Goal: Find specific page/section: Find specific page/section

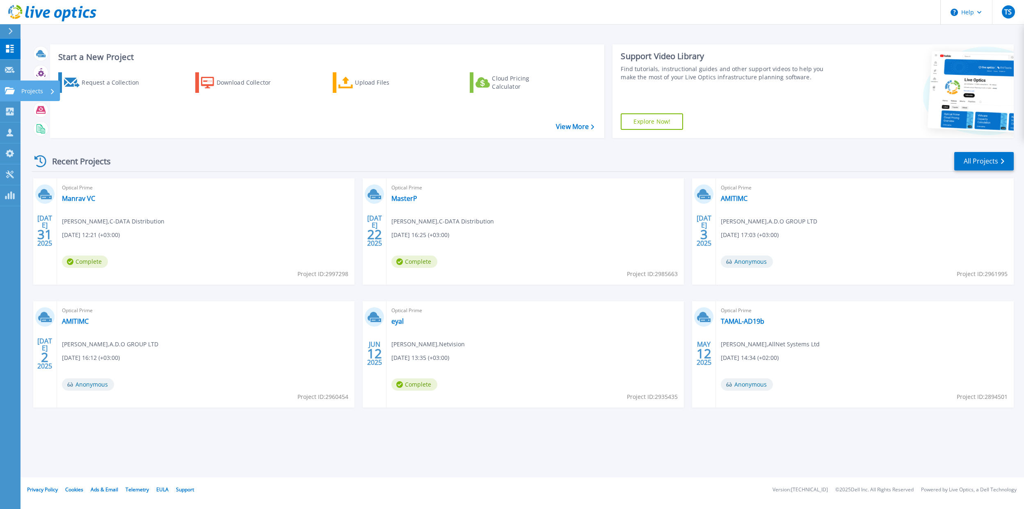
click at [4, 93] on link "Projects Projects" at bounding box center [10, 90] width 21 height 21
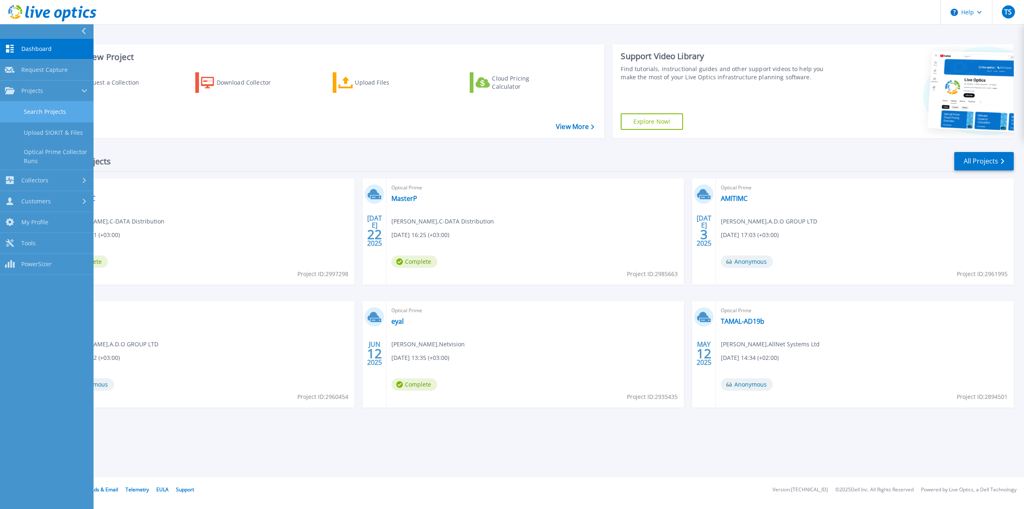
click at [40, 115] on link "Search Projects" at bounding box center [47, 111] width 94 height 21
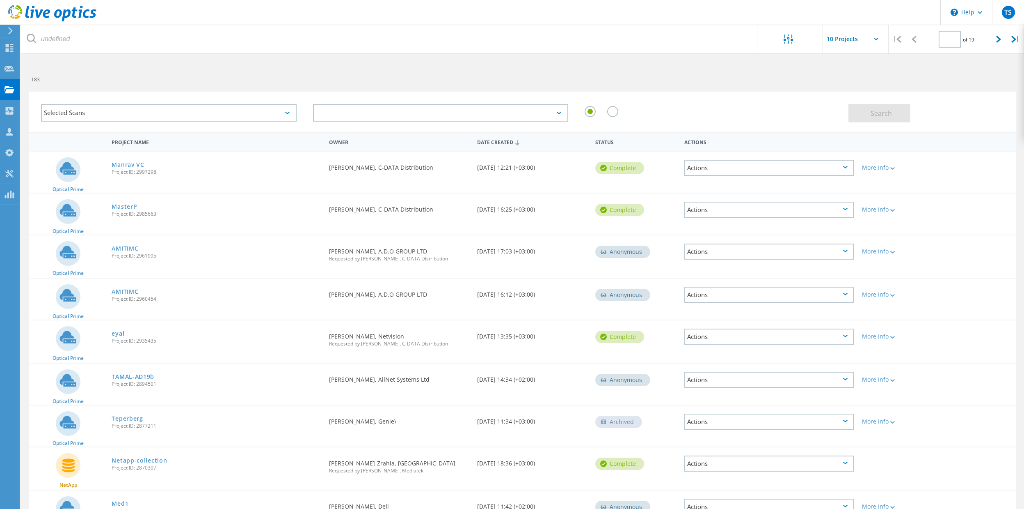
type input "1"
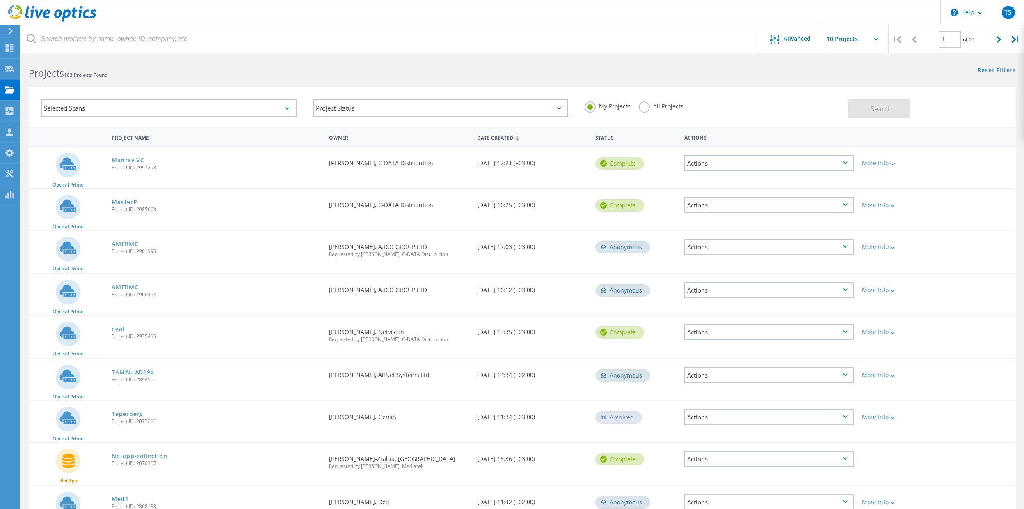
scroll to position [98, 0]
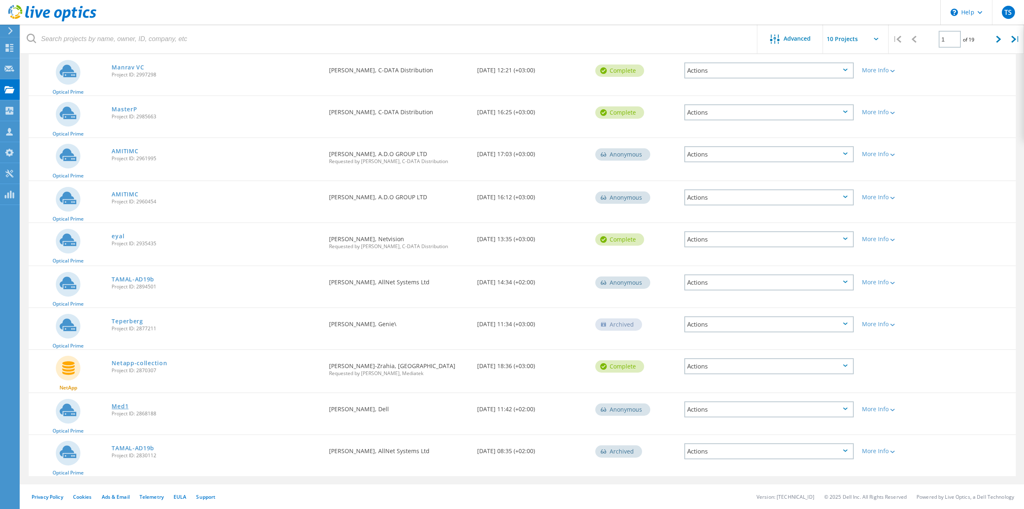
click at [117, 405] on link "Med1" at bounding box center [120, 406] width 17 height 6
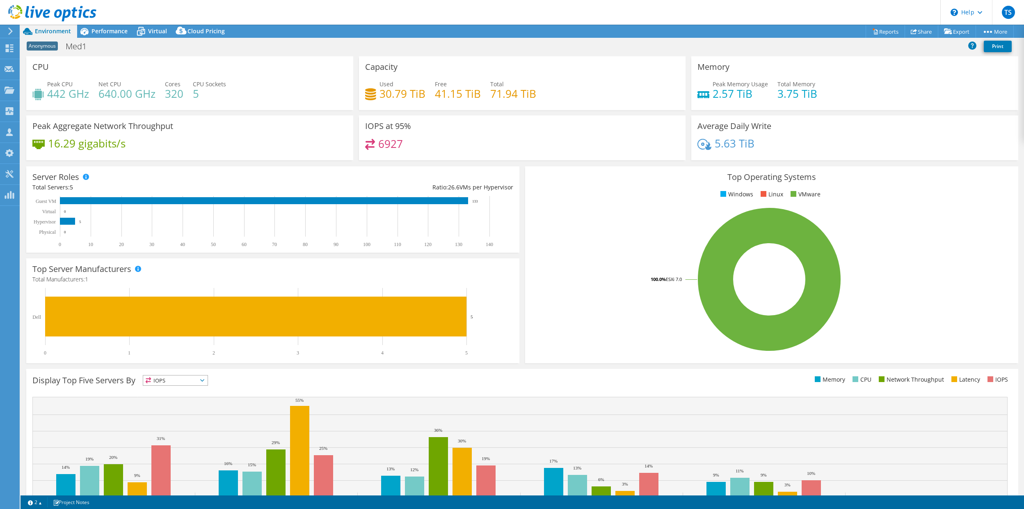
select select "USD"
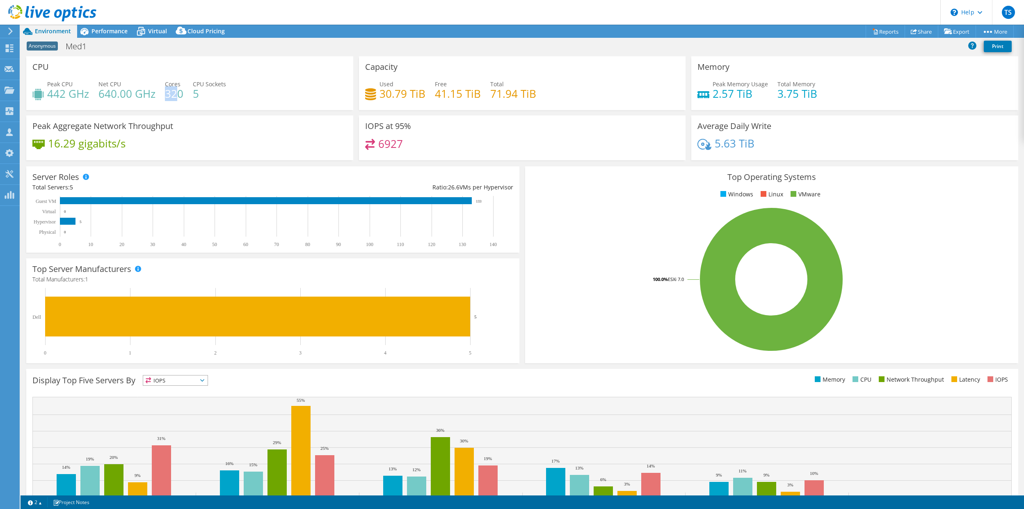
drag, startPoint x: 166, startPoint y: 94, endPoint x: 176, endPoint y: 92, distance: 10.0
click at [176, 92] on h4 "320" at bounding box center [174, 93] width 18 height 9
click at [179, 92] on h4 "320" at bounding box center [174, 93] width 18 height 9
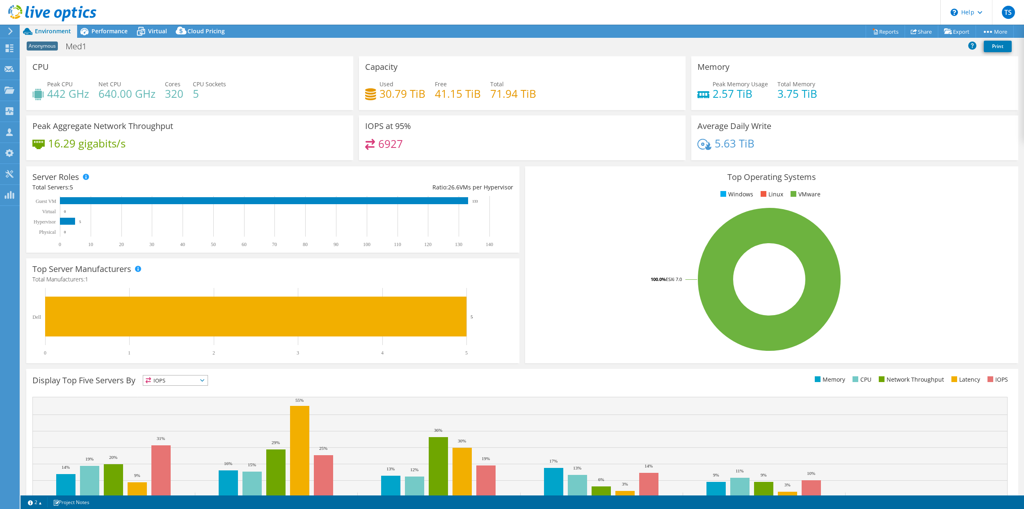
select select "USD"
